Goal: Obtain resource: Obtain resource

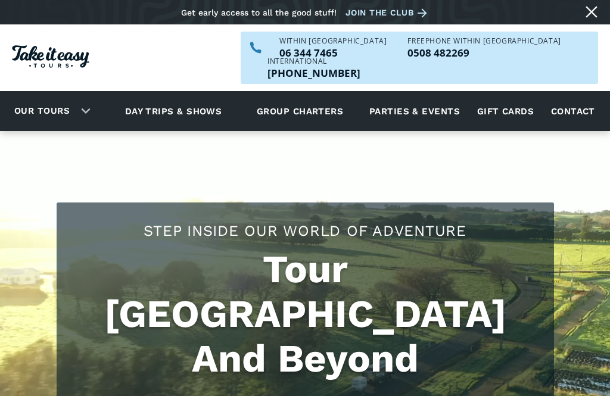
scroll to position [63, 0]
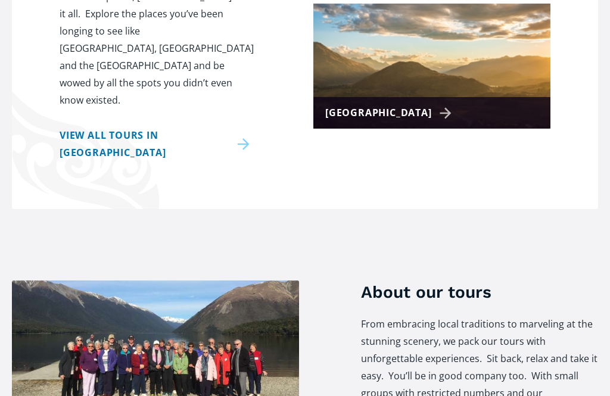
scroll to position [269, 0]
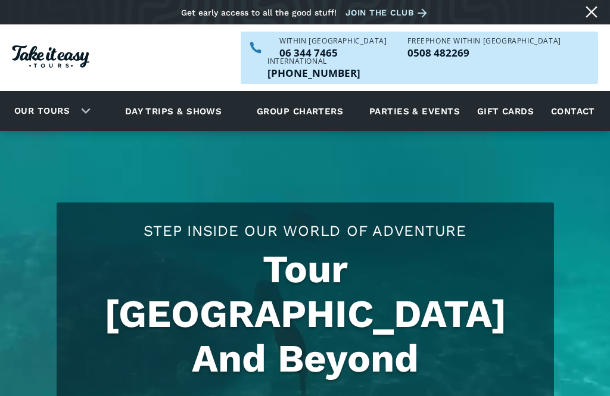
click at [89, 95] on div "Our tours" at bounding box center [49, 111] width 99 height 33
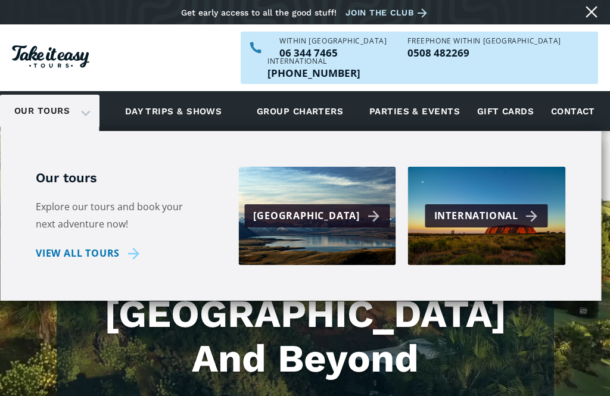
click at [491, 207] on div "International" at bounding box center [488, 215] width 108 height 17
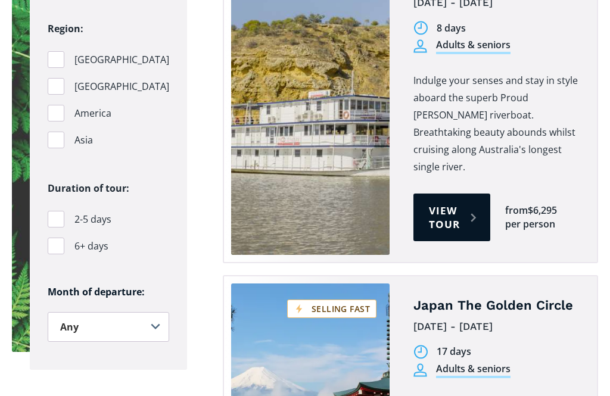
scroll to position [978, 0]
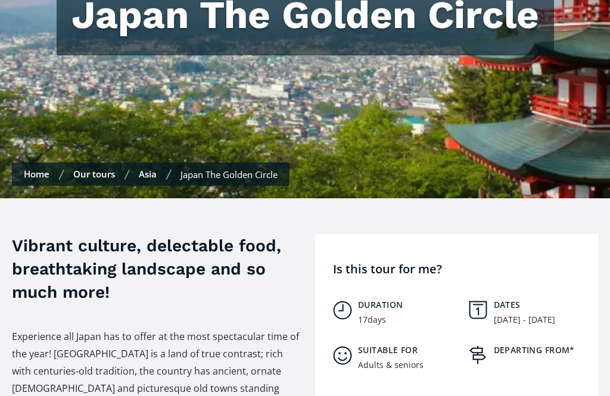
scroll to position [618, 0]
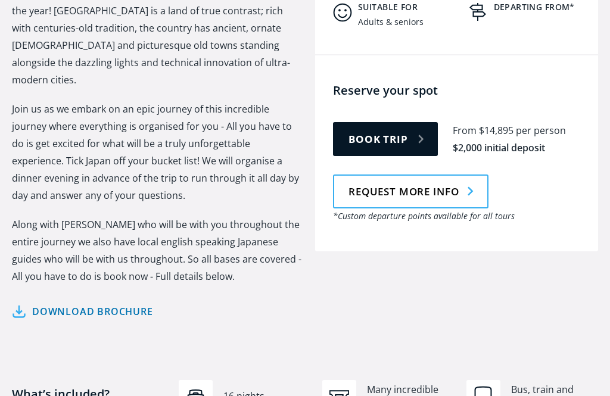
click at [55, 303] on link "Download brochure" at bounding box center [82, 311] width 141 height 17
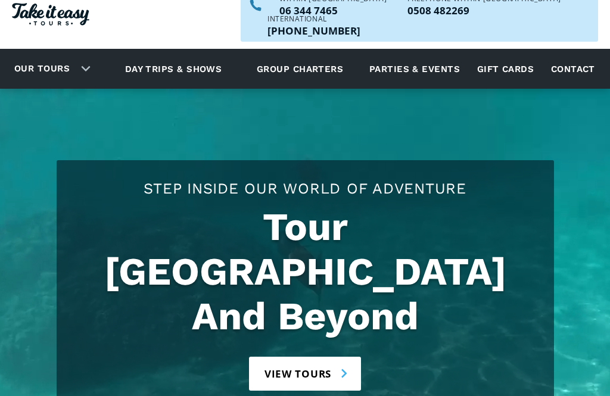
click at [77, 55] on link "Our tours" at bounding box center [41, 69] width 73 height 28
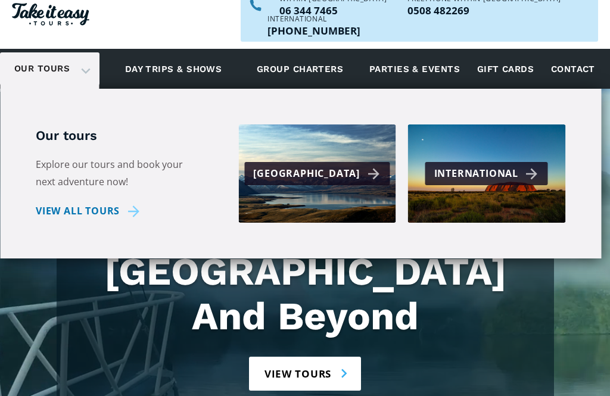
scroll to position [42, 0]
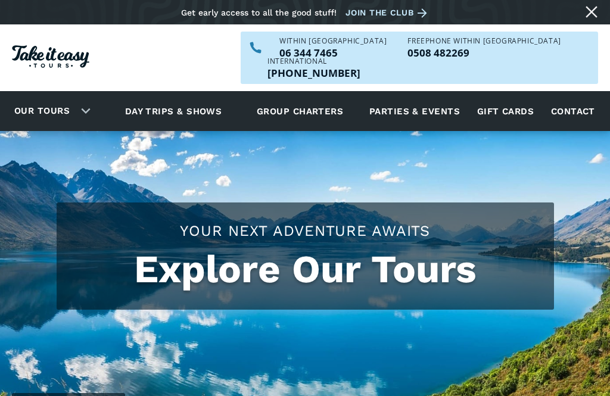
click at [90, 95] on div "Our tours" at bounding box center [49, 111] width 99 height 33
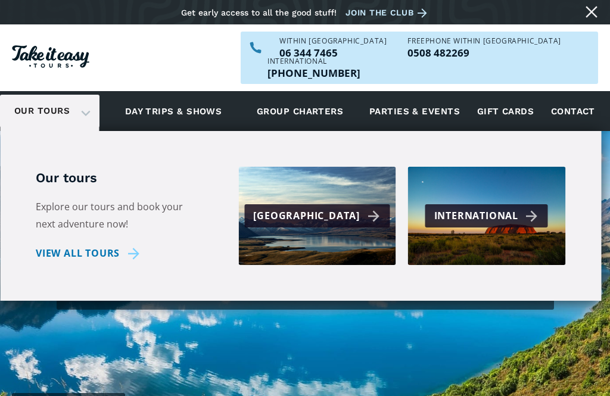
click at [320, 207] on div "[GEOGRAPHIC_DATA]" at bounding box center [318, 215] width 130 height 17
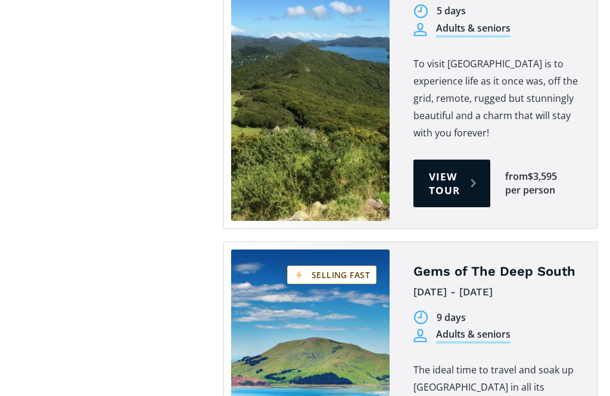
scroll to position [2929, 0]
